Goal: Information Seeking & Learning: Find specific fact

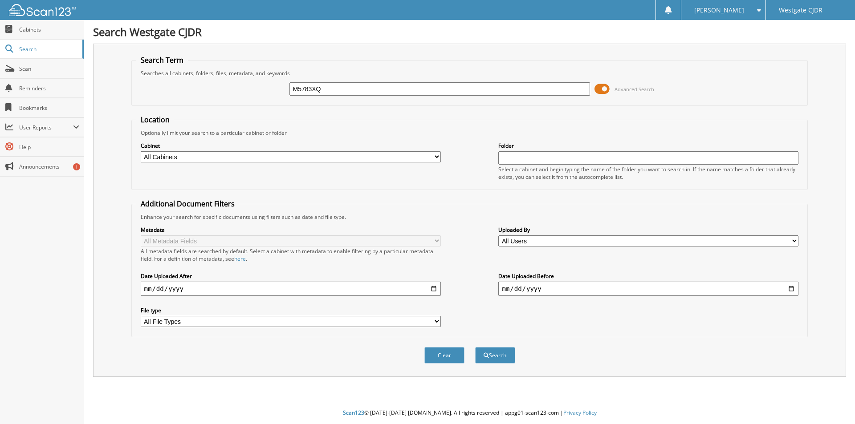
type input "M5783XQ"
click at [475, 347] on button "Search" at bounding box center [495, 355] width 40 height 16
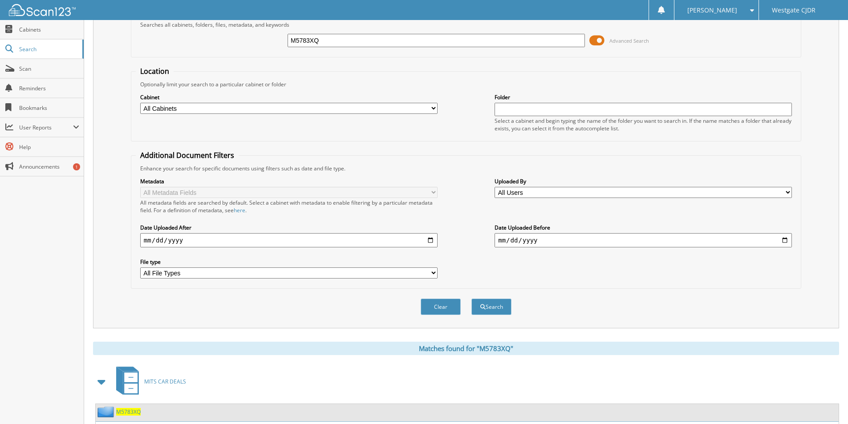
scroll to position [108, 0]
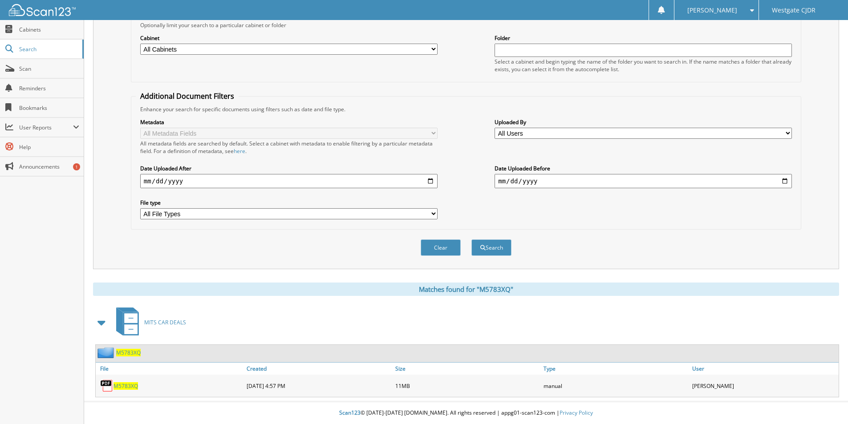
click at [119, 387] on span "M5783XQ" at bounding box center [126, 386] width 24 height 8
